Goal: Find specific page/section: Find specific page/section

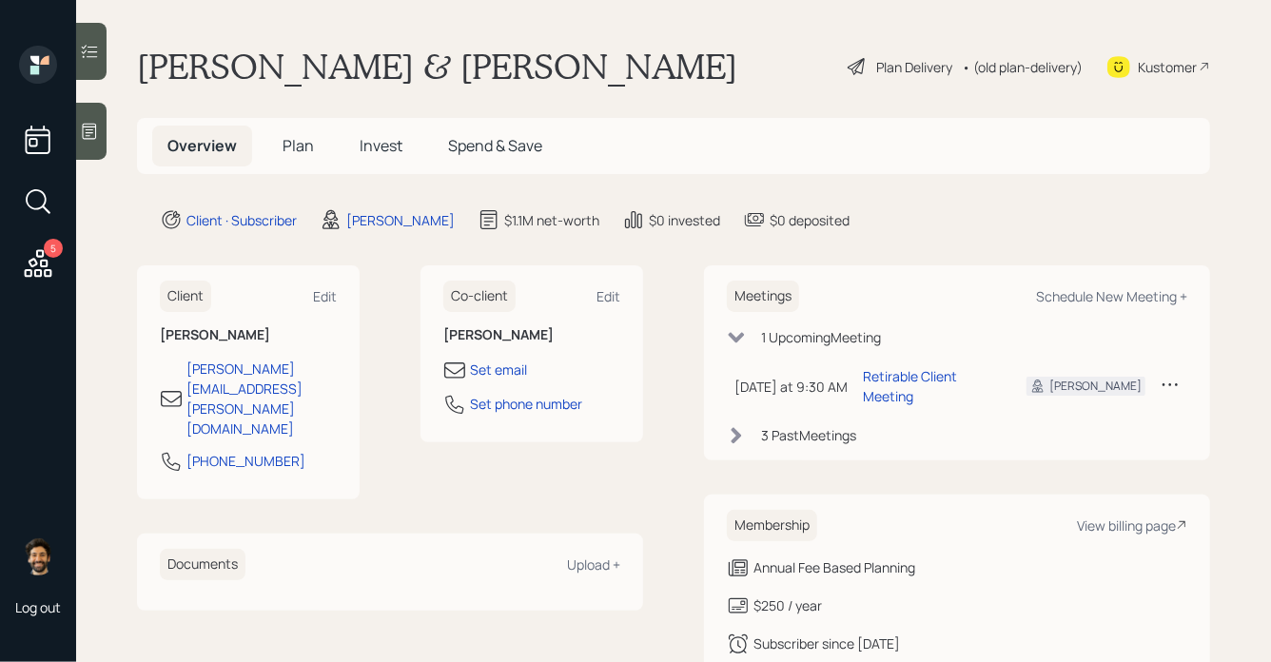
click at [289, 156] on span "Plan" at bounding box center [297, 145] width 31 height 21
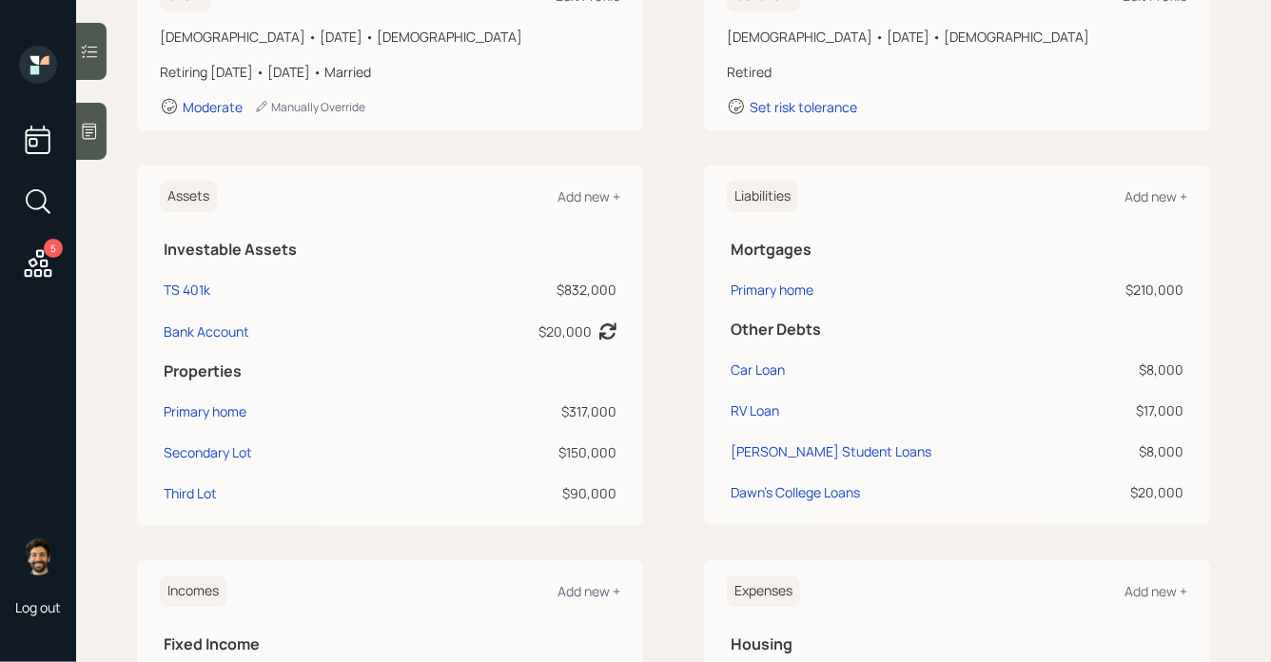
scroll to position [492, 0]
